Goal: Transaction & Acquisition: Book appointment/travel/reservation

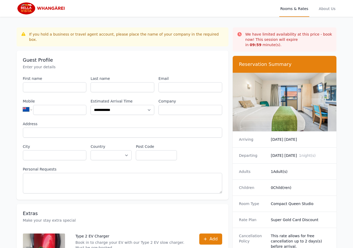
select select "**"
drag, startPoint x: 112, startPoint y: 80, endPoint x: 123, endPoint y: 79, distance: 11.1
click at [116, 82] on input "Last name" at bounding box center [123, 87] width 64 height 10
click at [191, 82] on input "Email" at bounding box center [190, 87] width 64 height 10
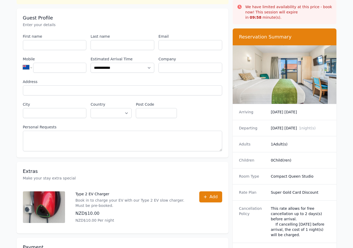
click at [288, 125] on dd "[DATE] [DATE] 1 night(s)" at bounding box center [300, 127] width 59 height 5
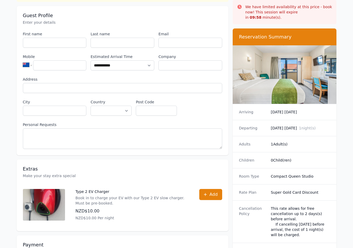
click at [286, 147] on dl "Arriving [DATE] [DATE] Departing [DATE] [DATE] 1 night(s) Adults 1 Adult(s) Chi…" at bounding box center [285, 190] width 104 height 172
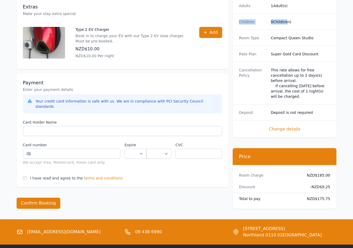
scroll to position [209, 0]
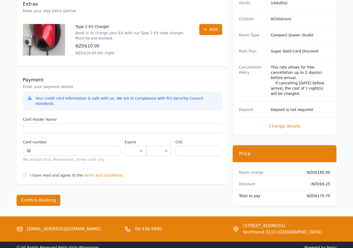
click at [101, 172] on span "terms and conditions" at bounding box center [103, 174] width 39 height 5
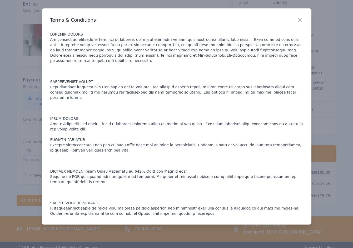
click at [36, 164] on div at bounding box center [176, 124] width 353 height 248
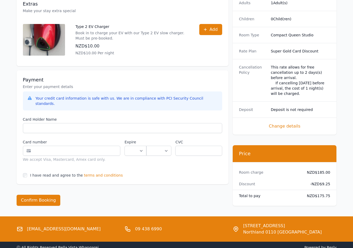
click at [294, 193] on dt "Total to pay" at bounding box center [268, 195] width 59 height 5
